Goal: Task Accomplishment & Management: Use online tool/utility

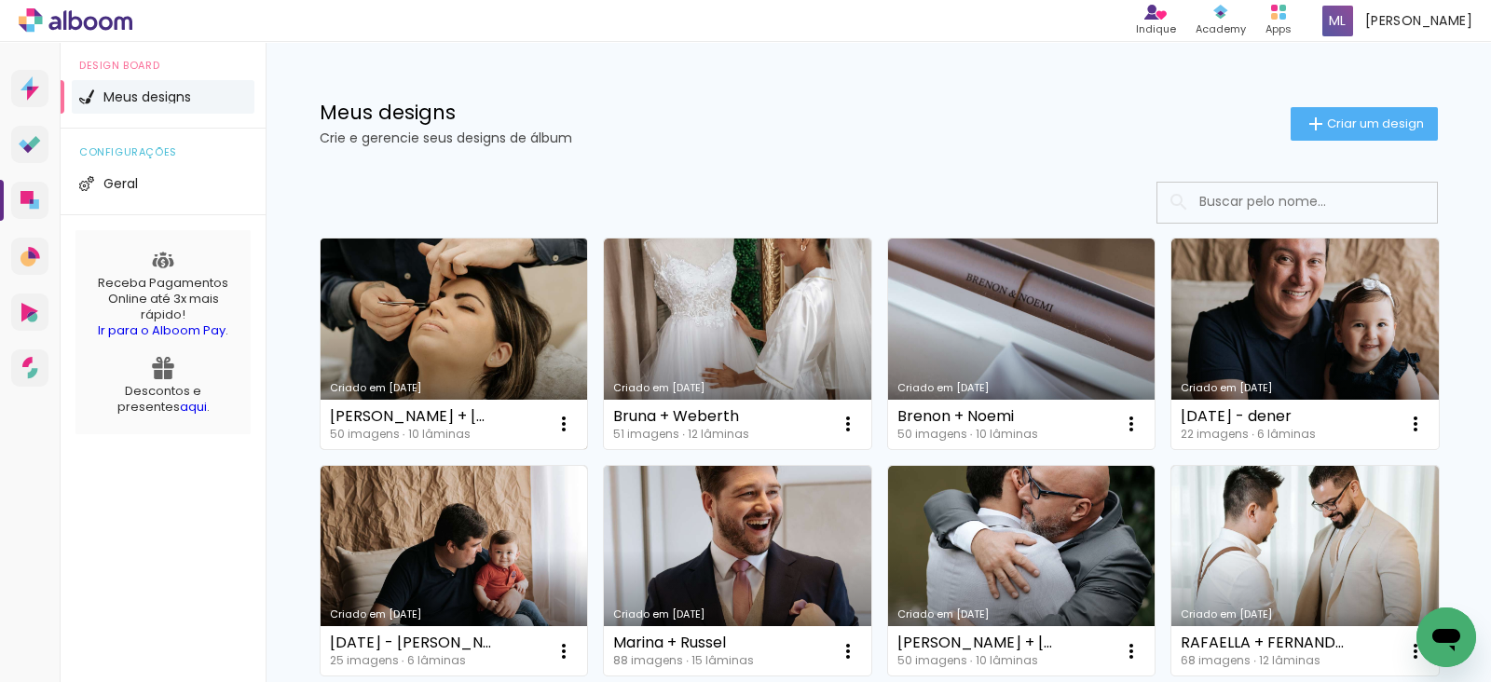
click at [405, 315] on link "Criado em [DATE]" at bounding box center [454, 344] width 267 height 211
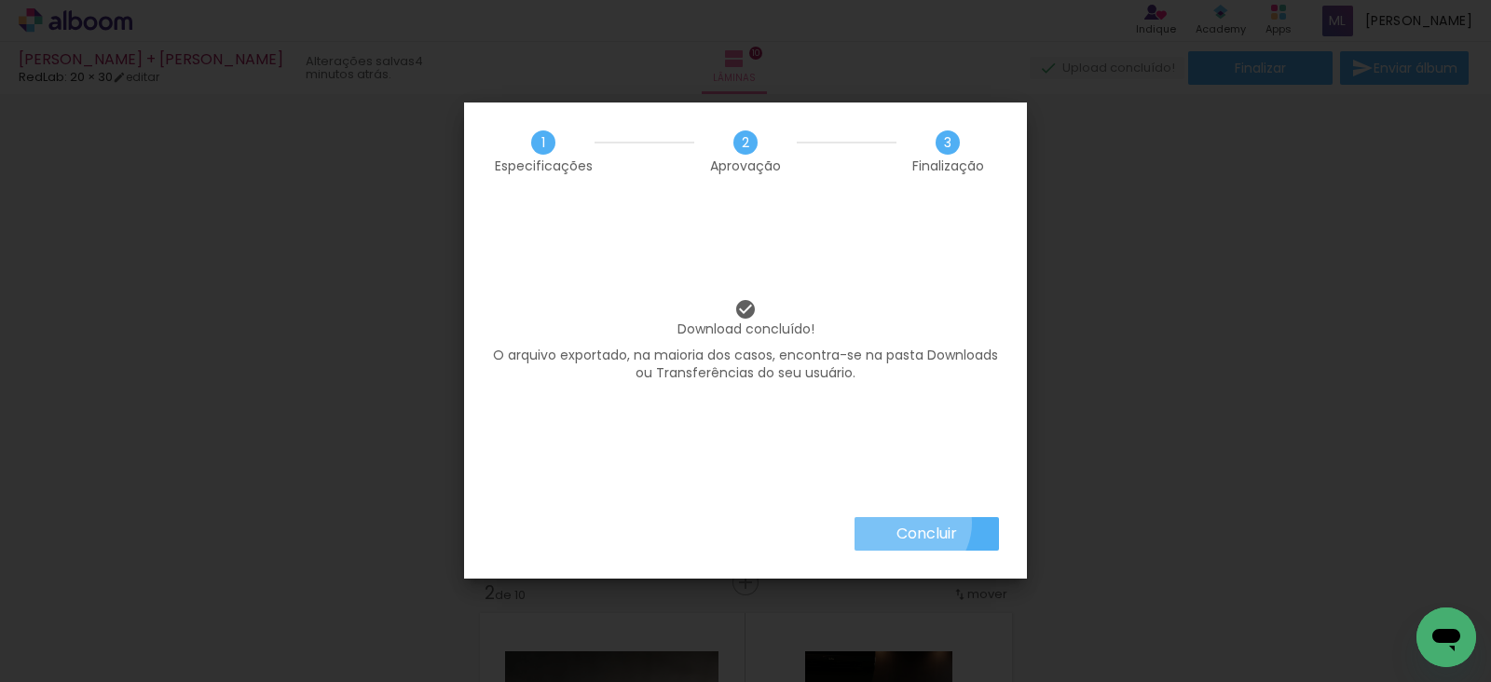
click at [0, 0] on slot "Concluir" at bounding box center [0, 0] width 0 height 0
